Goal: Task Accomplishment & Management: Manage account settings

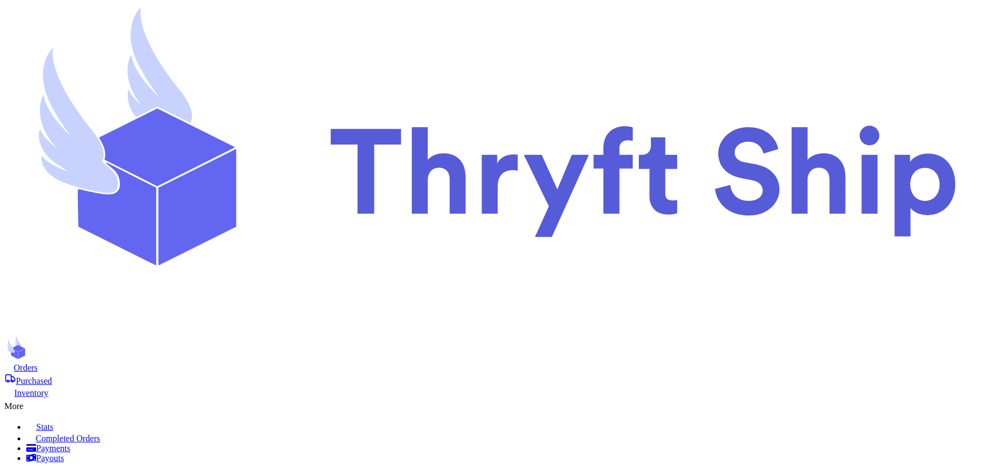
scroll to position [226, 0]
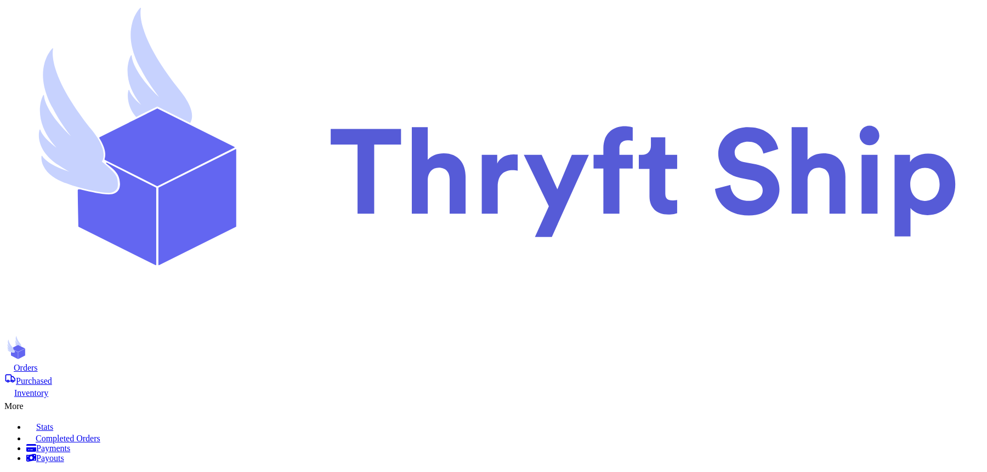
scroll to position [512, 0]
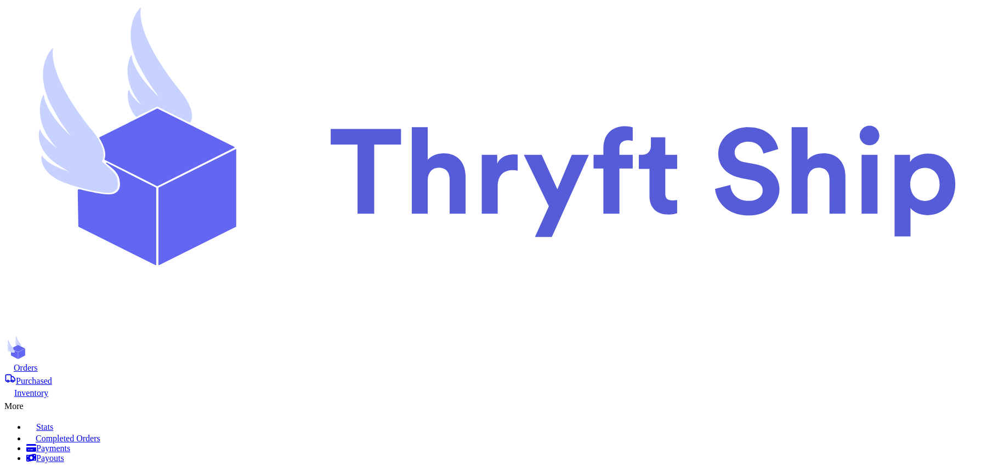
scroll to position [160, 0]
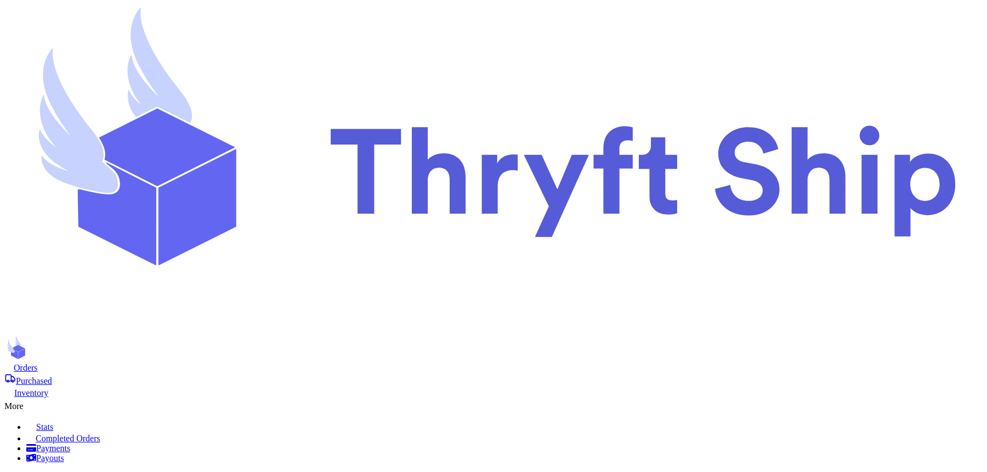
checkbox input "true"
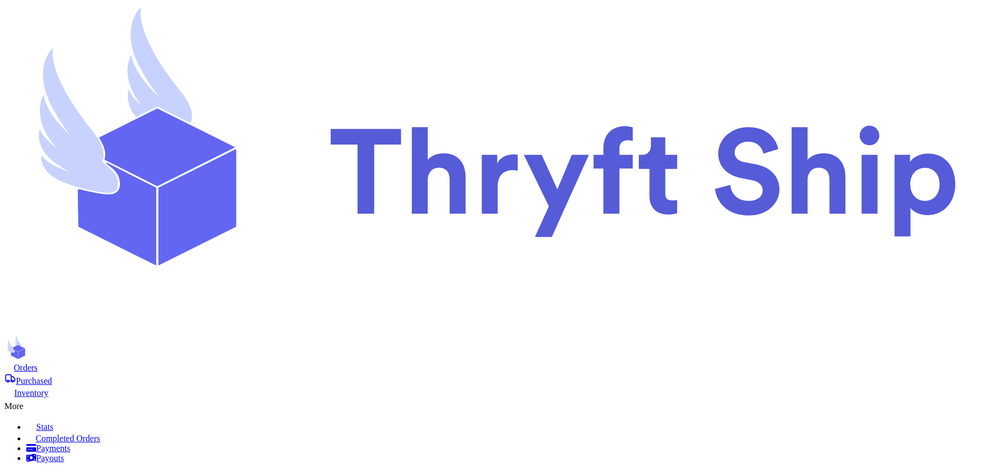
scroll to position [387, 0]
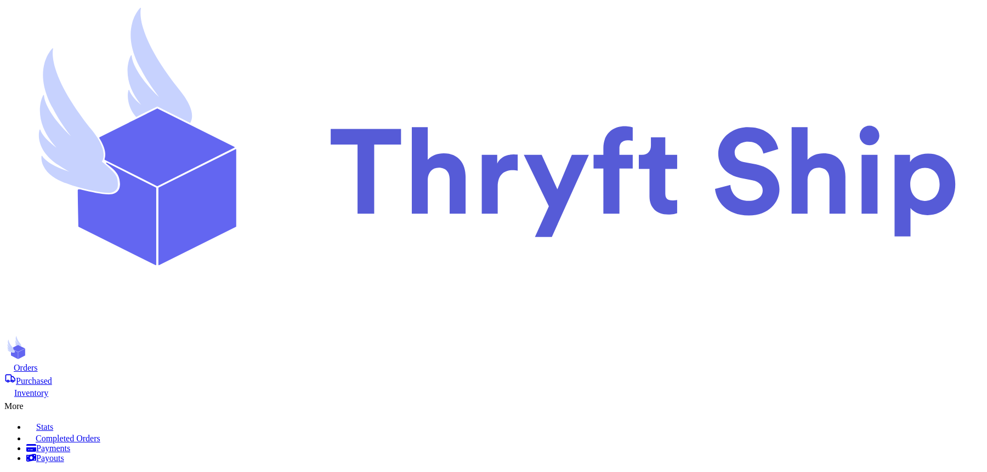
scroll to position [184, 0]
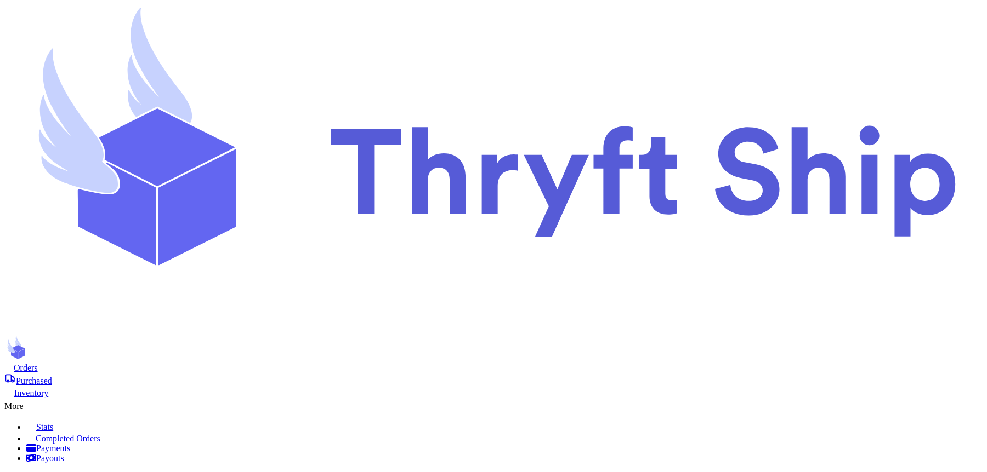
scroll to position [422, 0]
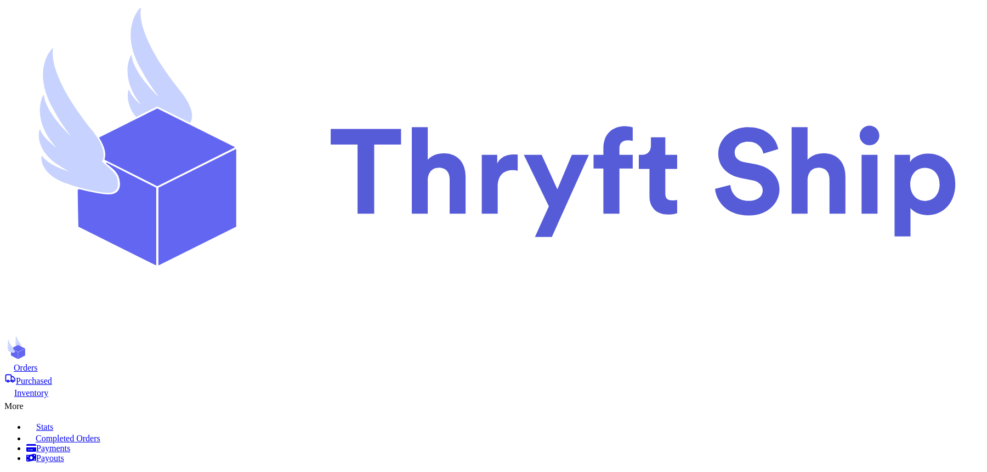
scroll to position [160, 0]
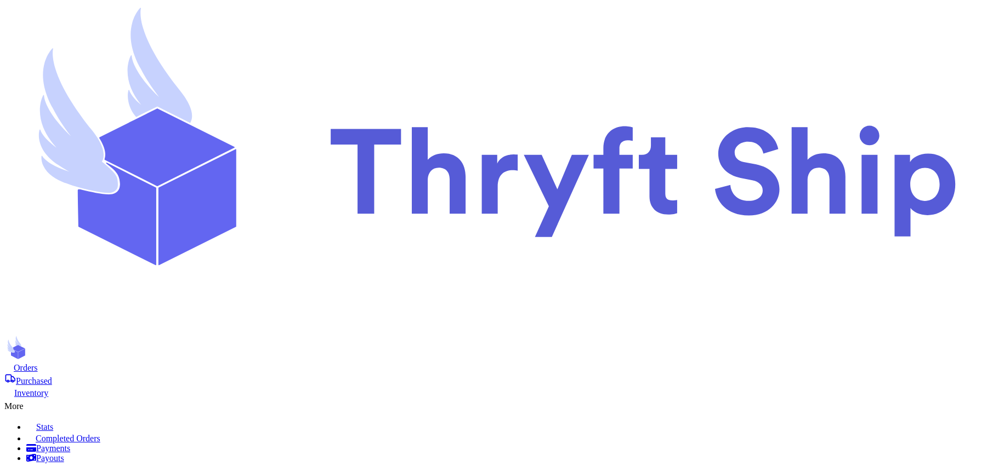
scroll to position [283, 0]
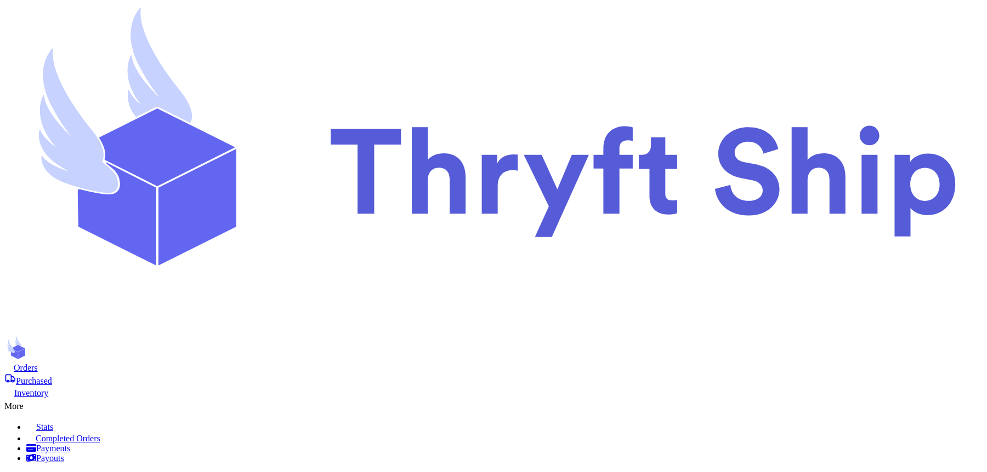
scroll to position [231, 0]
